Goal: Information Seeking & Learning: Check status

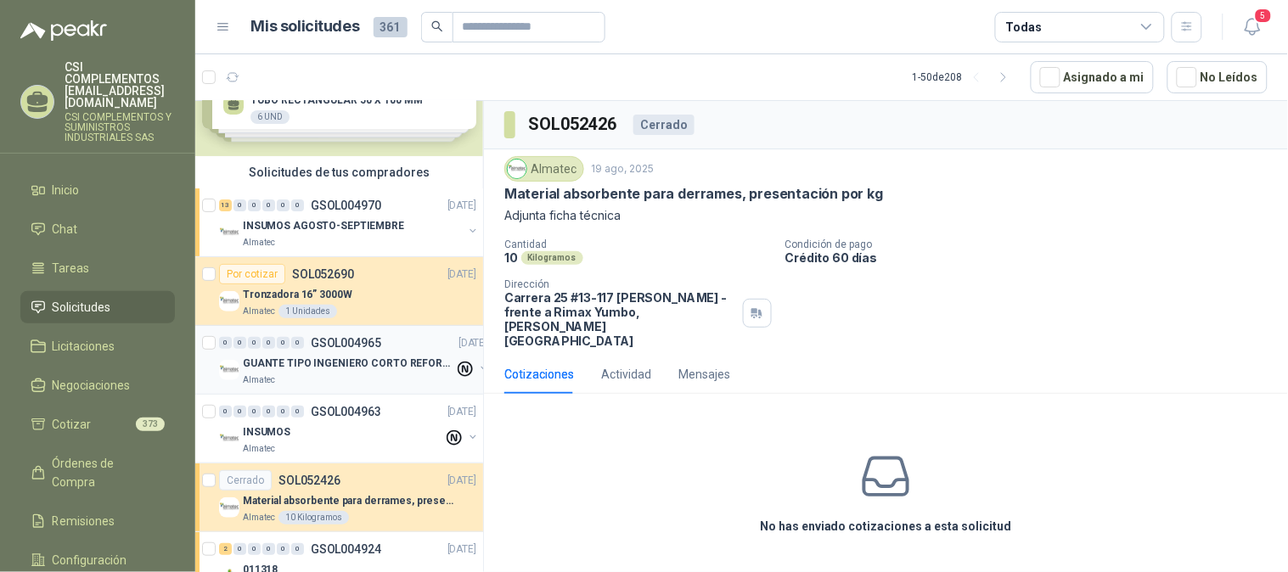
scroll to position [94, 0]
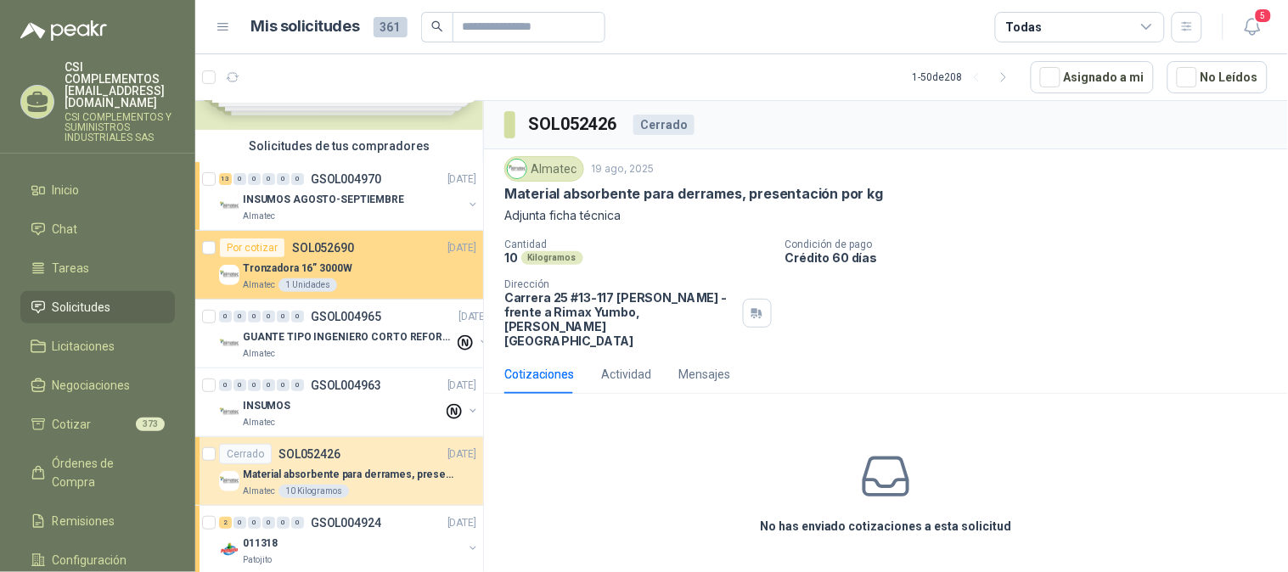
click at [375, 255] on div "Por cotizar SOL052690 [DATE] Tronzadora 16” 3000W Almatec 1 Unidades" at bounding box center [347, 265] width 257 height 54
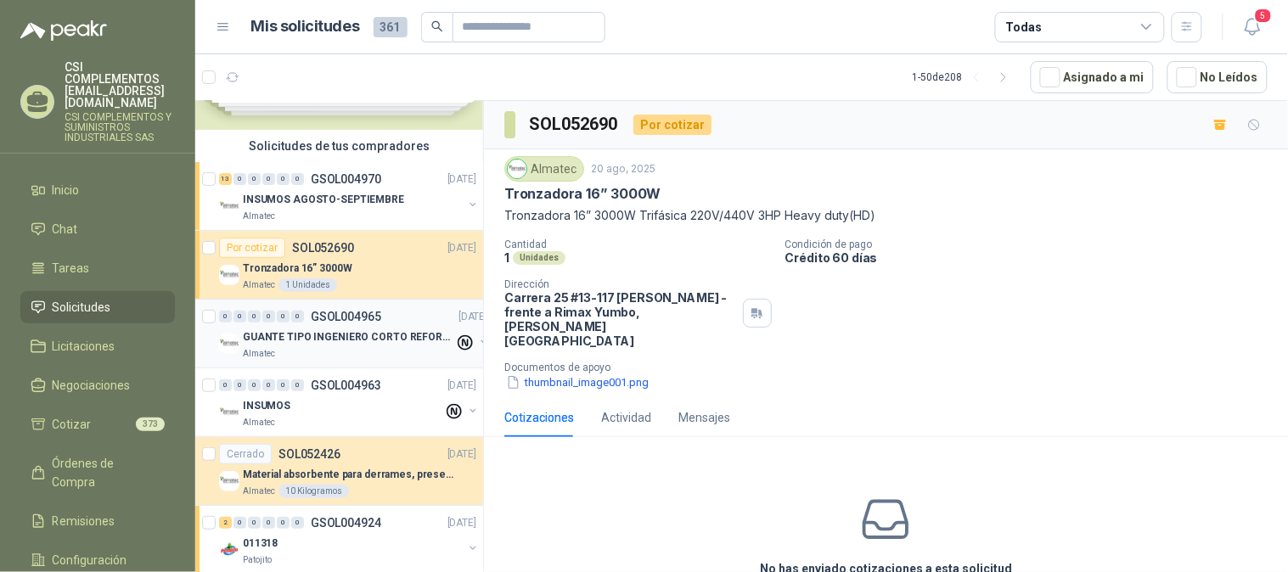
click at [316, 335] on p "GUANTE TIPO INGENIERO CORTO REFORZADO" at bounding box center [348, 337] width 211 height 16
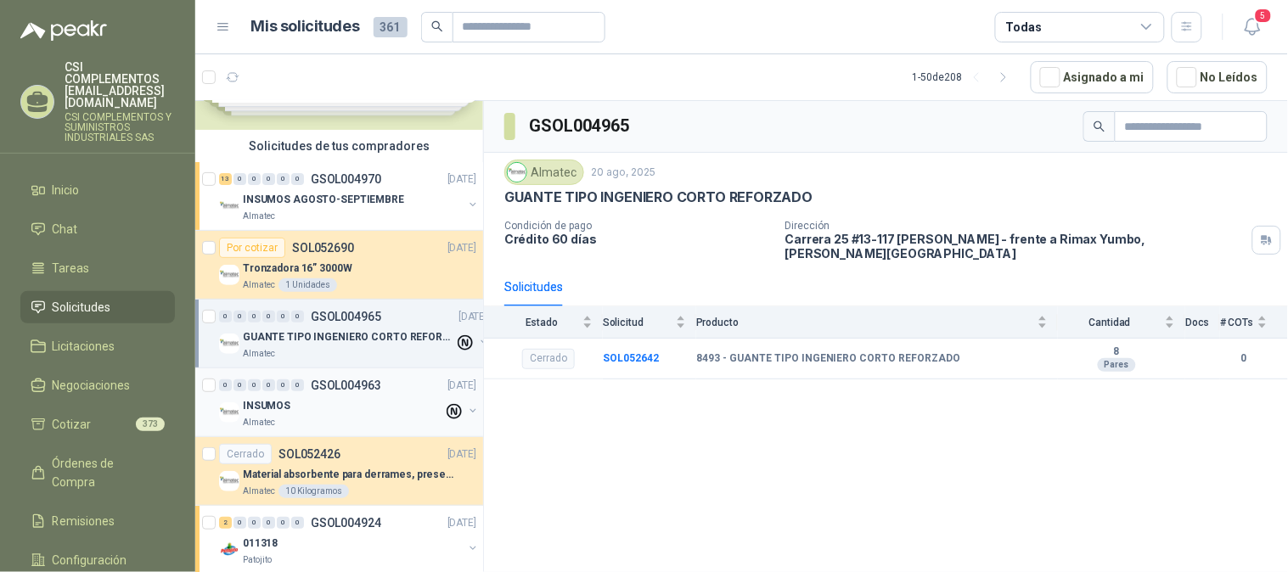
click at [306, 404] on div "INSUMOS" at bounding box center [343, 406] width 200 height 20
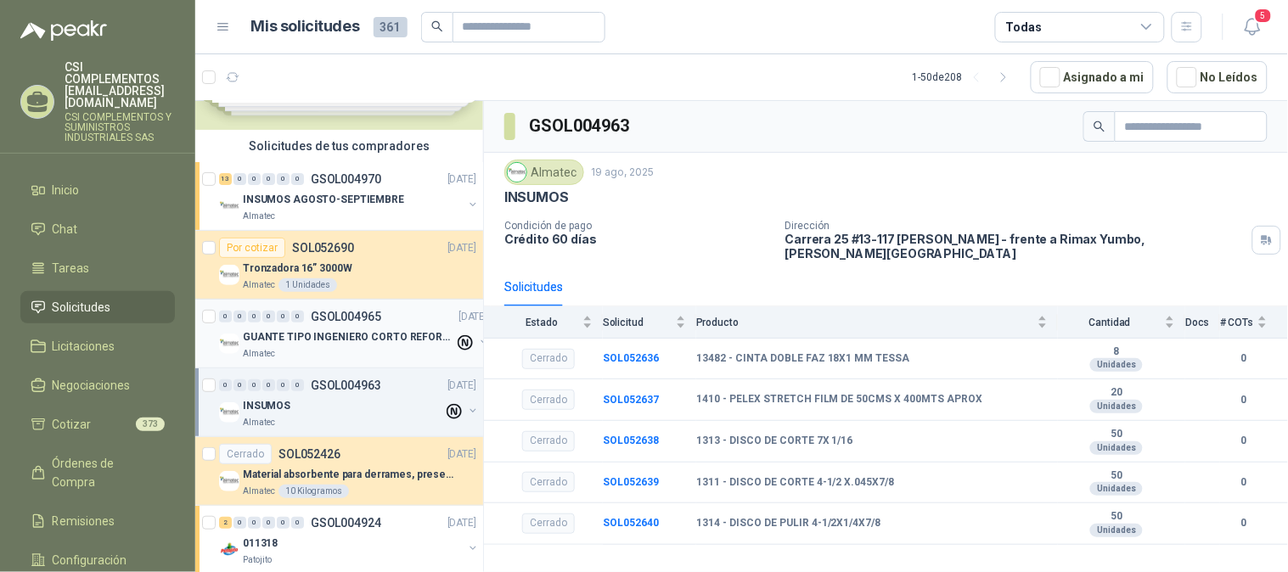
click at [312, 338] on p "GUANTE TIPO INGENIERO CORTO REFORZADO" at bounding box center [348, 337] width 211 height 16
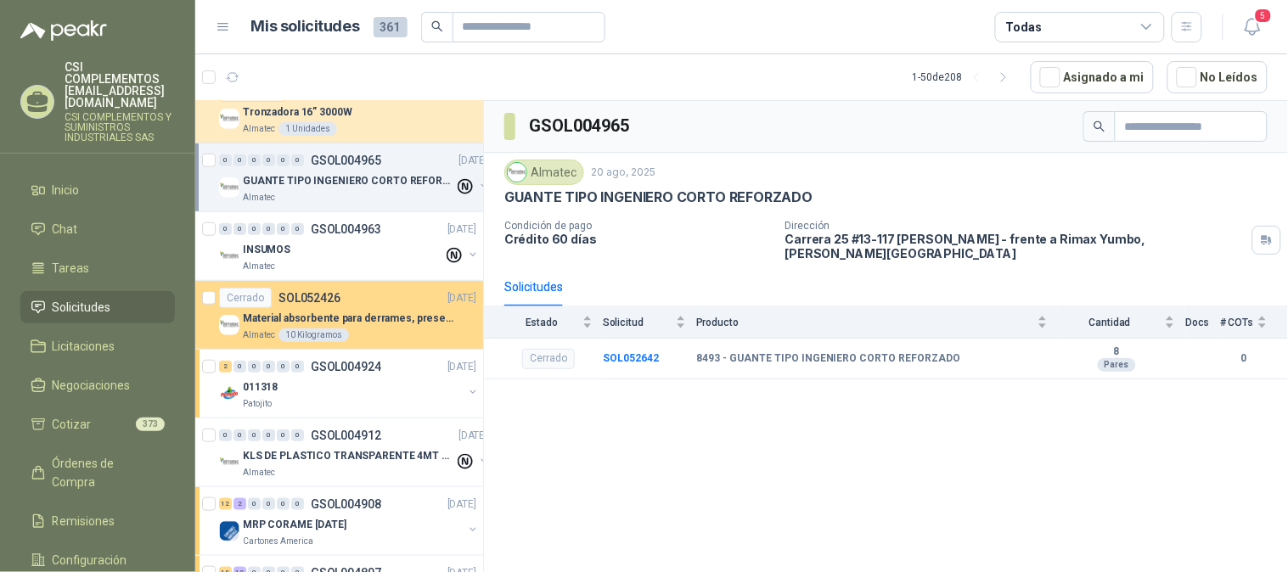
scroll to position [283, 0]
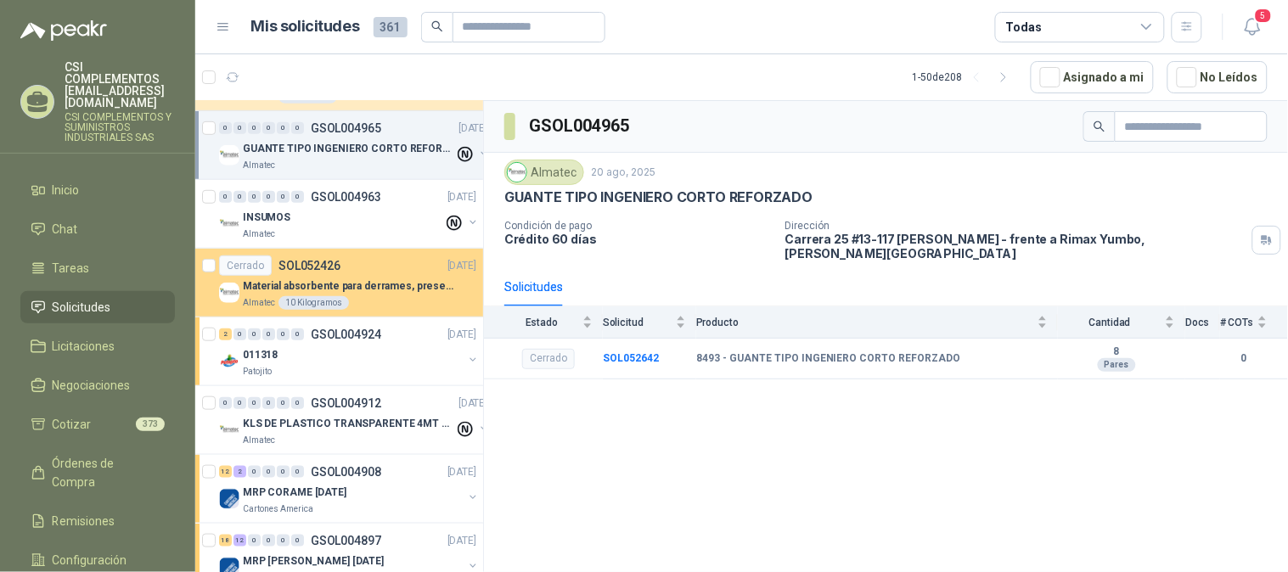
click at [331, 294] on div "Material absorbente para derrames, presentación por kg" at bounding box center [359, 286] width 233 height 20
